Goal: Check status

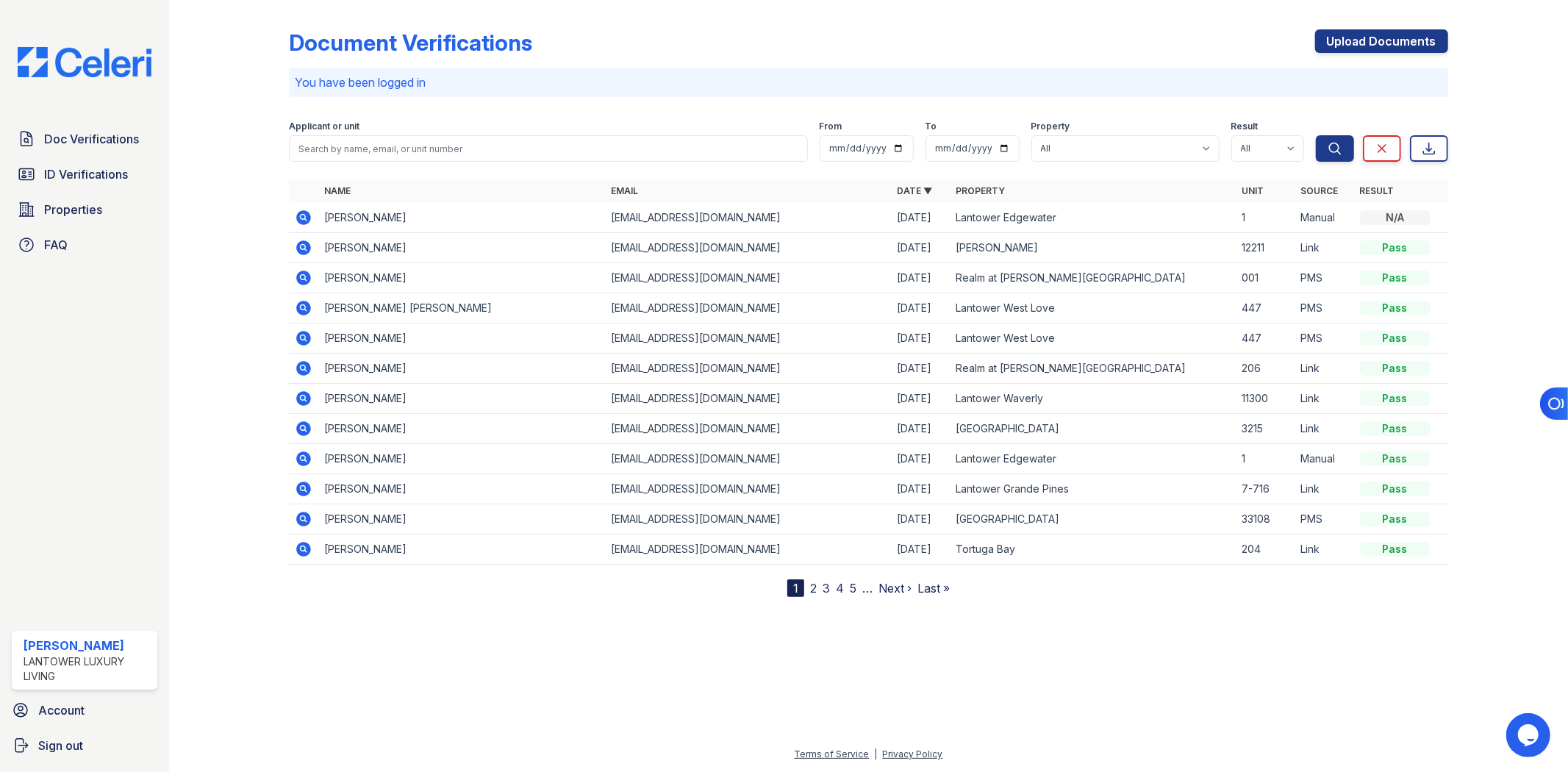
click at [309, 245] on icon at bounding box center [304, 248] width 15 height 15
